Goal: Learn about a topic: Learn about a topic

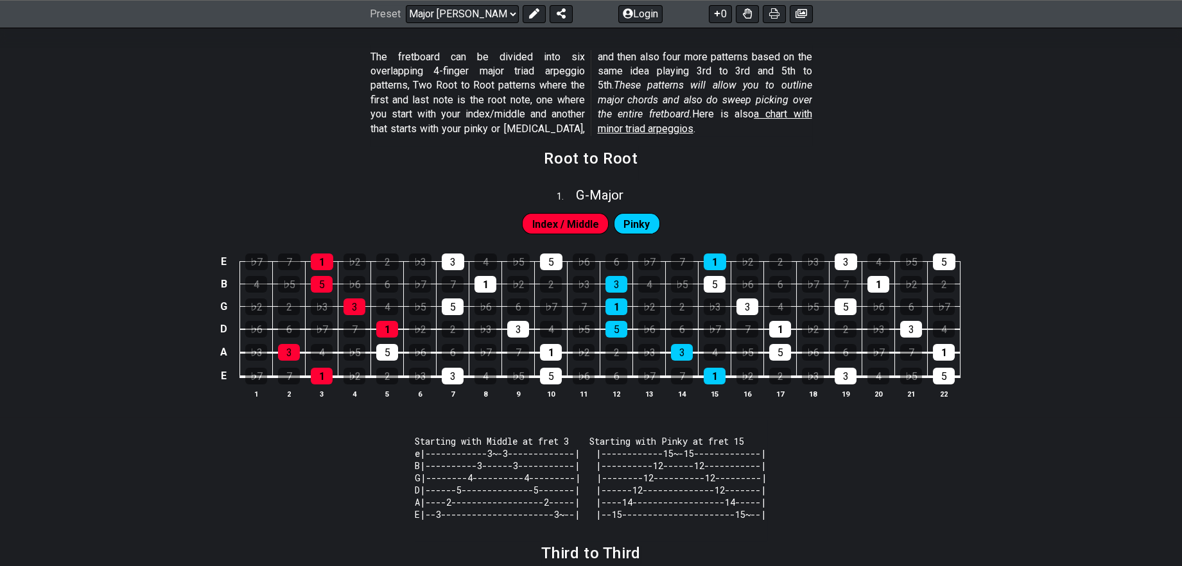
scroll to position [239, 0]
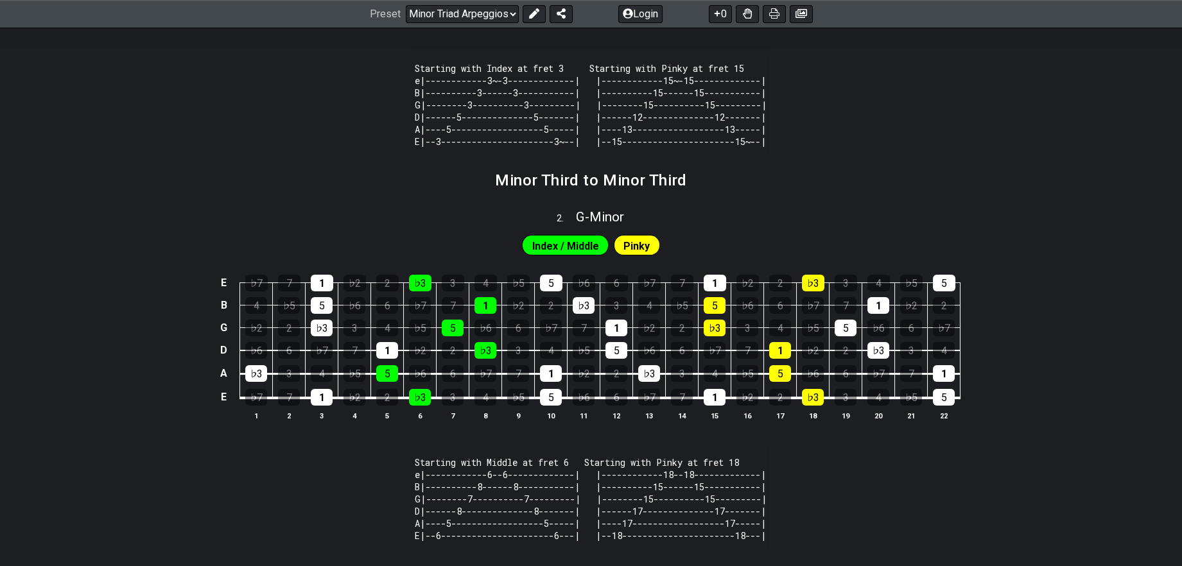
scroll to position [613, 0]
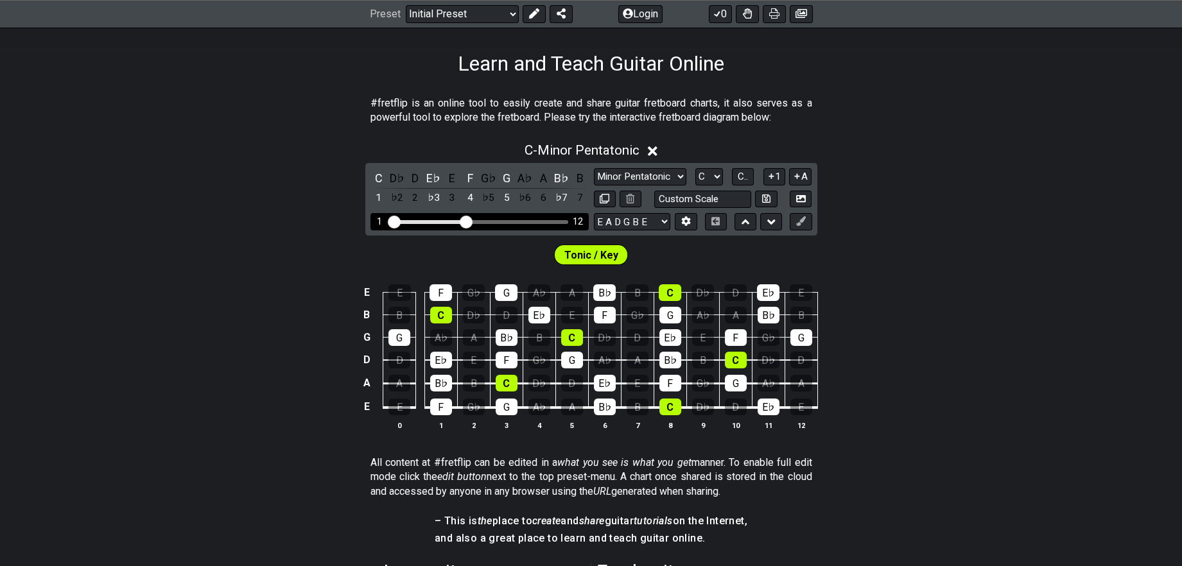
scroll to position [194, 0]
drag, startPoint x: 461, startPoint y: 247, endPoint x: 539, endPoint y: 253, distance: 77.9
click at [544, 221] on input "Visible fret range" at bounding box center [479, 221] width 182 height 0
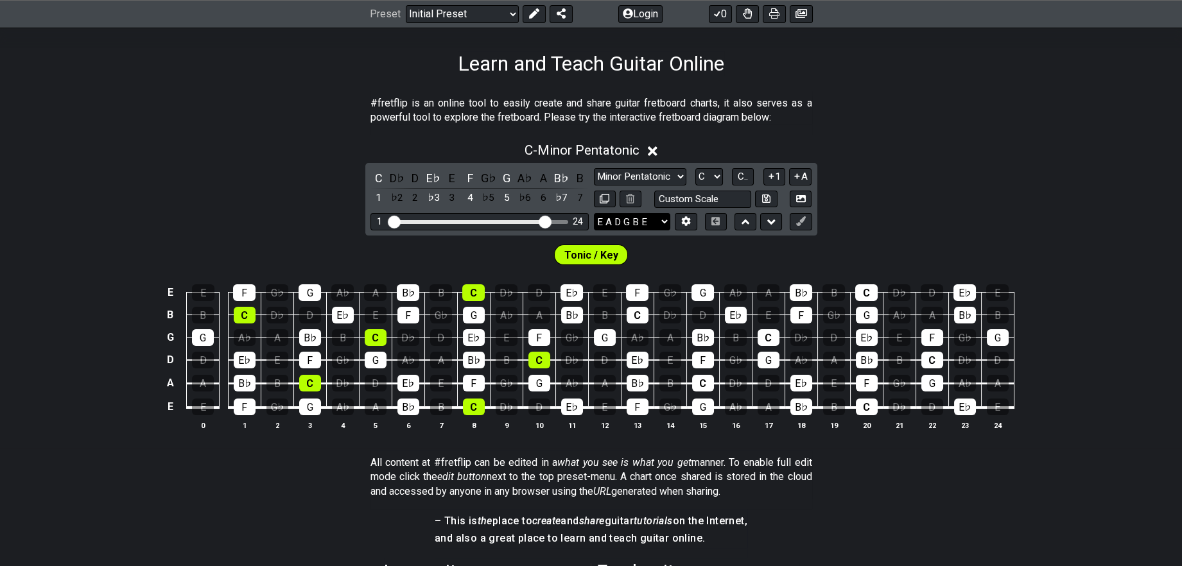
click at [662, 230] on select "E A D G B E E A D G B E E A D G B E B E A D F♯ B A D G C E A D A D G B E E♭ A♭ …" at bounding box center [632, 221] width 76 height 17
select select "A D G C F A D"
click at [594, 230] on select "E A D G B E E A D G B E E A D G B E B E A D F♯ B A D G C E A D A D G B E E♭ A♭ …" at bounding box center [632, 221] width 76 height 17
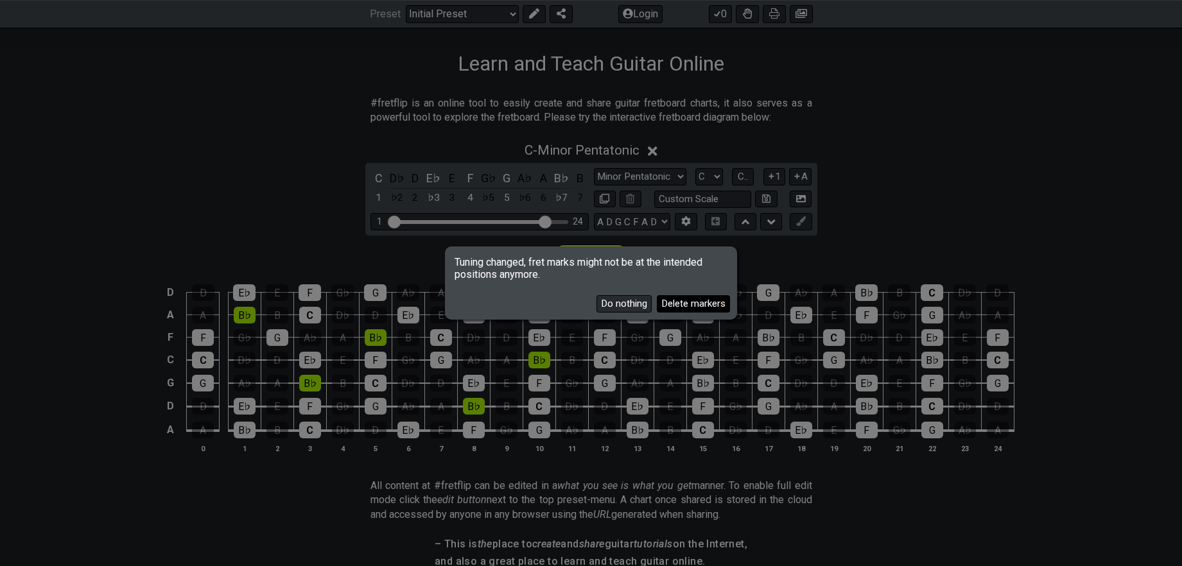
click at [665, 311] on button "Delete markers" at bounding box center [693, 303] width 73 height 17
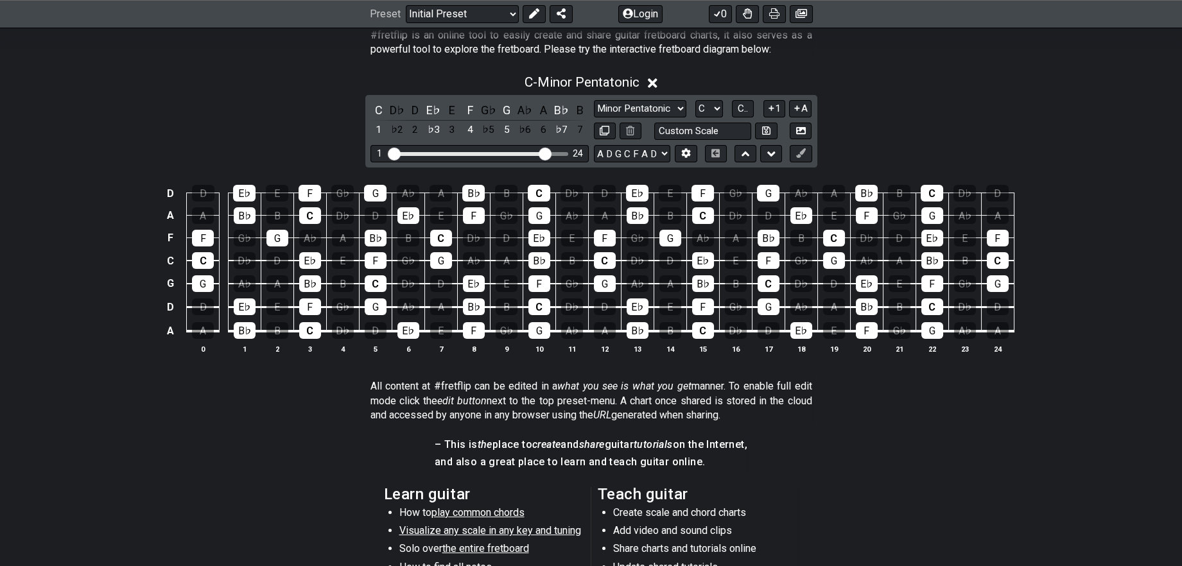
scroll to position [262, 0]
click at [318, 224] on div "C" at bounding box center [310, 215] width 22 height 17
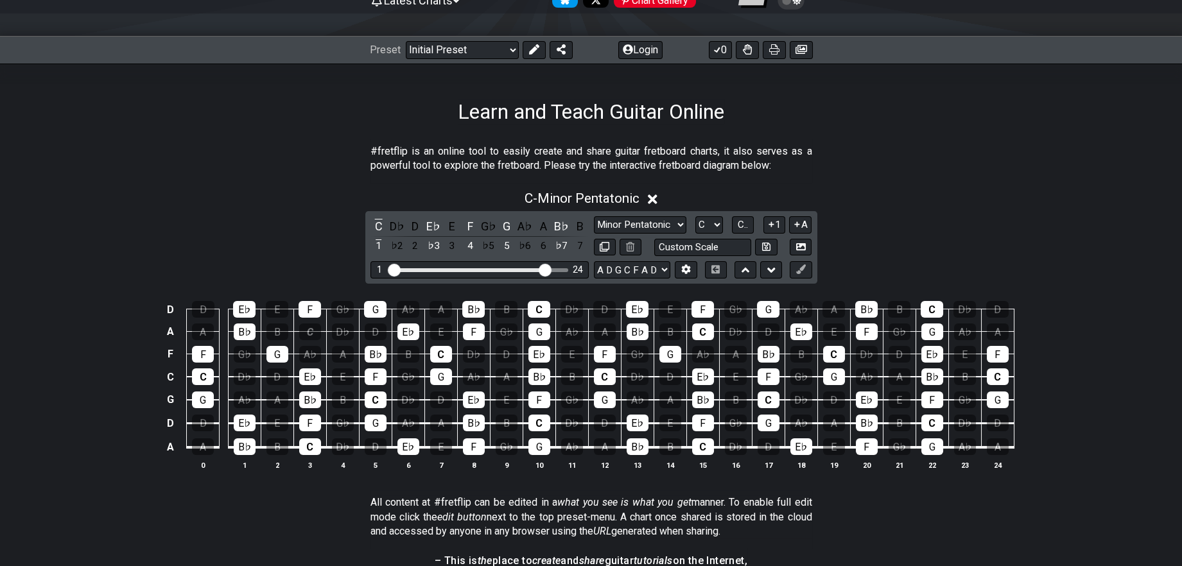
scroll to position [145, 0]
